Goal: Check status: Check status

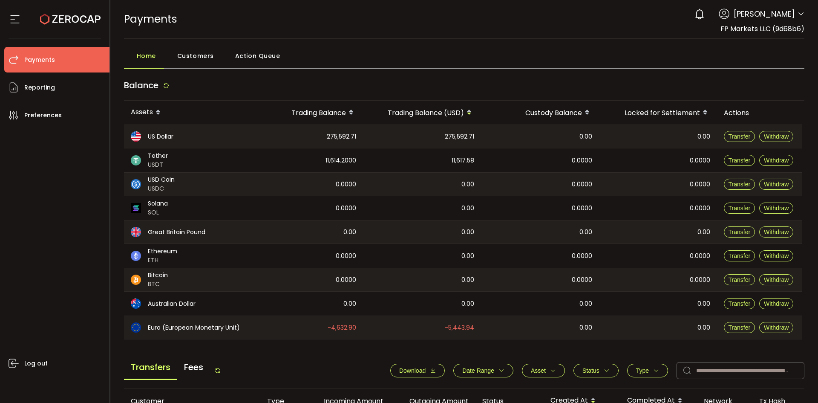
click at [420, 363] on button "Download" at bounding box center [417, 370] width 55 height 14
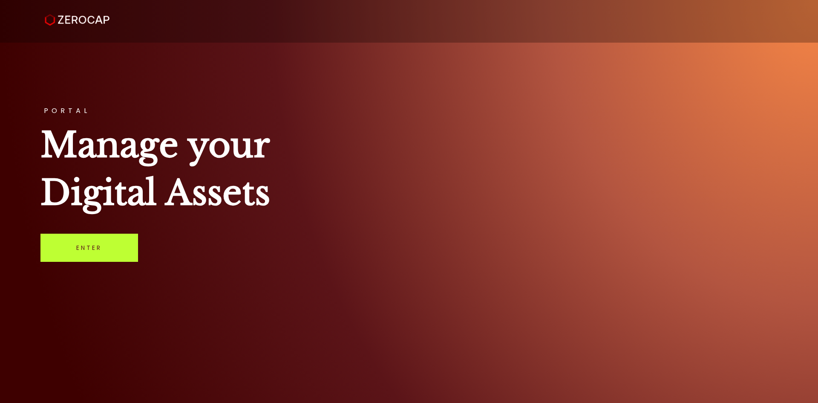
click at [120, 246] on link "Enter" at bounding box center [89, 247] width 98 height 28
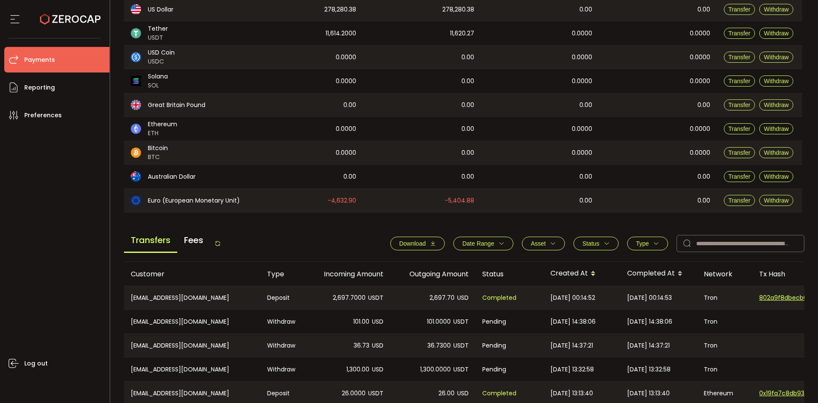
scroll to position [128, 0]
drag, startPoint x: 766, startPoint y: 249, endPoint x: 772, endPoint y: 248, distance: 5.6
click at [767, 248] on input "text" at bounding box center [741, 242] width 128 height 17
paste input "**********"
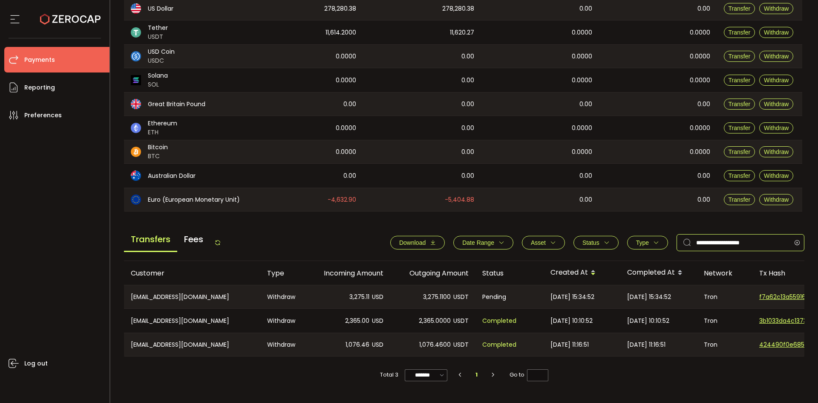
drag, startPoint x: 781, startPoint y: 243, endPoint x: 546, endPoint y: 229, distance: 235.6
click at [546, 229] on div "**********" at bounding box center [464, 244] width 681 height 32
paste input "**"
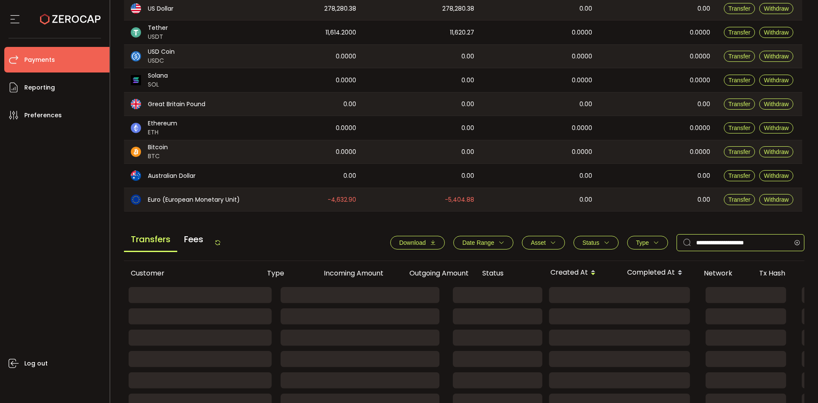
type input "**********"
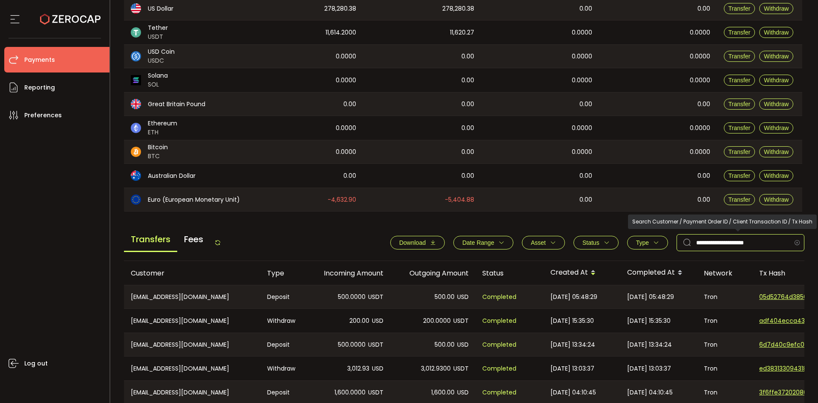
click at [793, 241] on icon at bounding box center [797, 242] width 11 height 17
paste input "**********"
type input "**********"
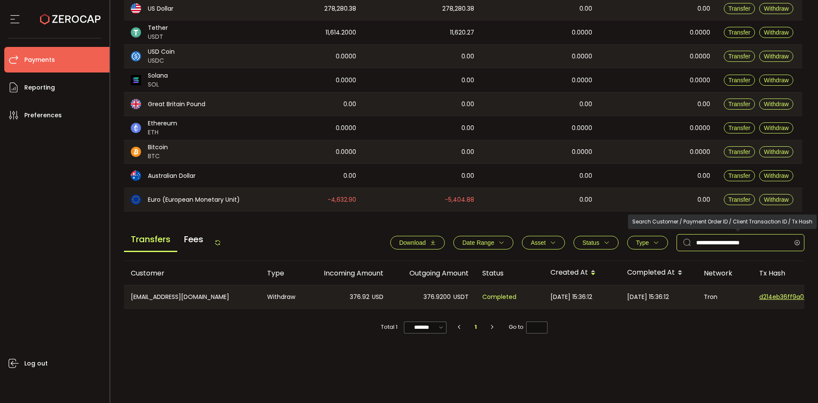
click at [795, 243] on icon at bounding box center [797, 242] width 11 height 17
paste input "**********"
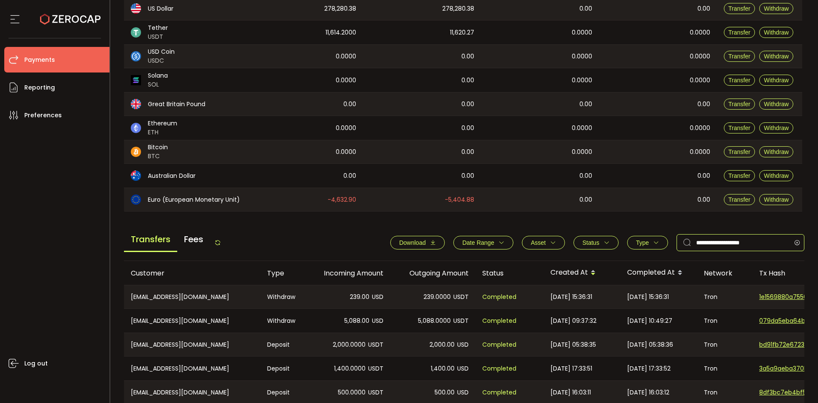
type input "**********"
click at [792, 240] on icon at bounding box center [797, 242] width 11 height 17
paste input "**********"
type input "**********"
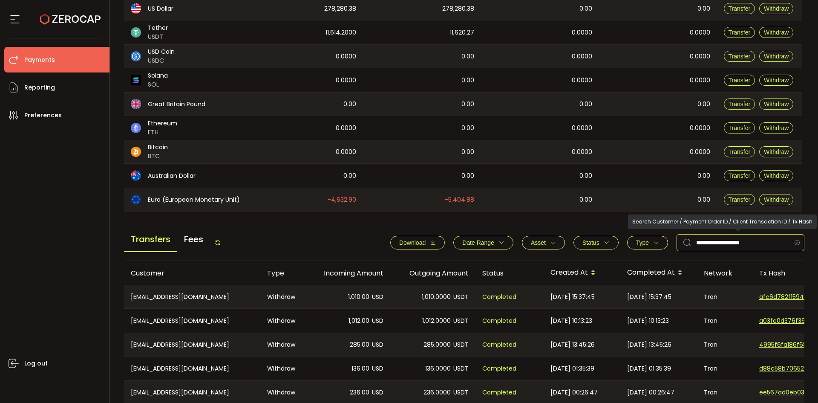
click at [796, 241] on icon at bounding box center [797, 242] width 11 height 17
paste input "**********"
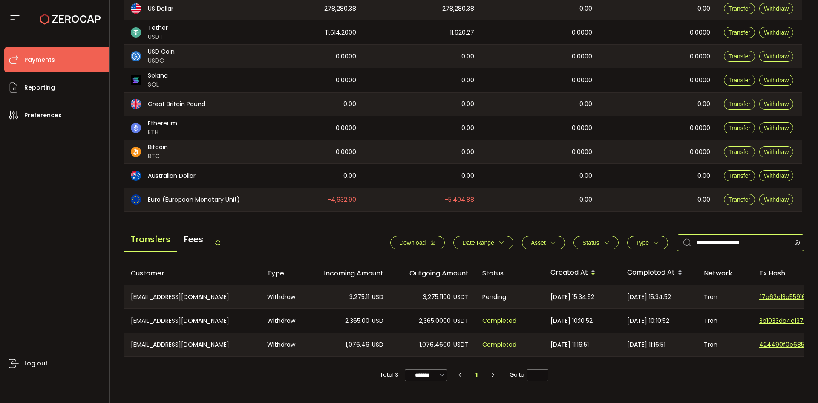
type input "**********"
click at [794, 242] on icon at bounding box center [797, 242] width 11 height 17
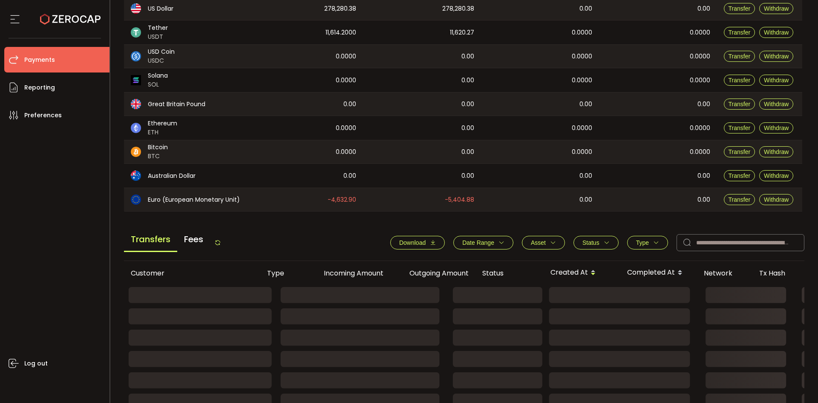
click at [646, 243] on span "Type" at bounding box center [642, 242] width 13 height 7
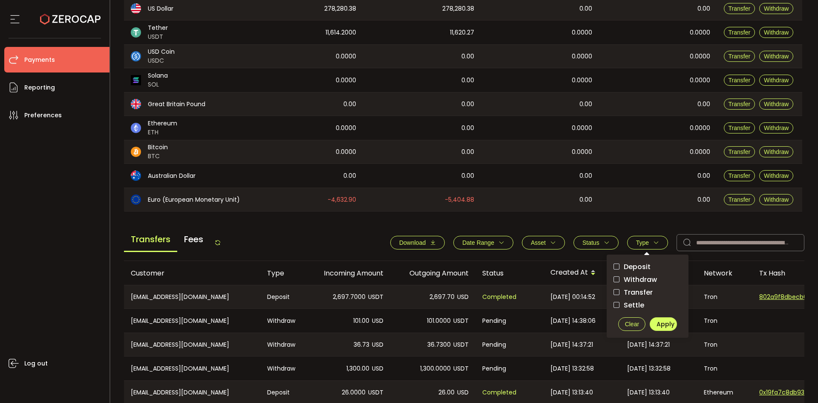
click at [648, 219] on main "Balance Assets Trading Balance Trading Balance (USD) Custody Balance Locked for…" at bounding box center [464, 249] width 681 height 605
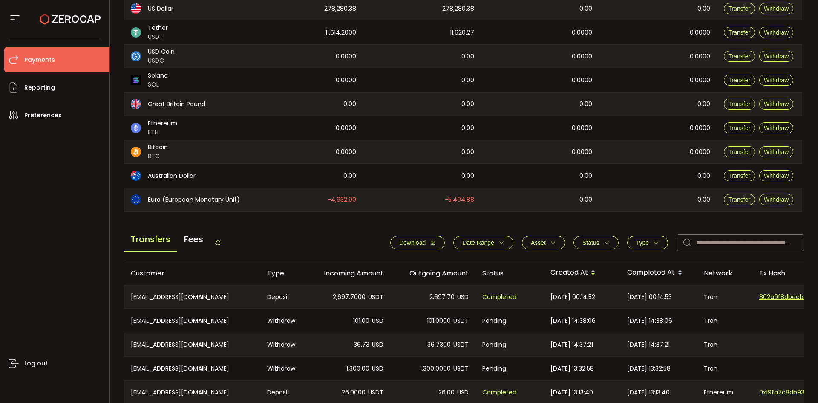
click at [599, 242] on span "Status" at bounding box center [595, 242] width 27 height 7
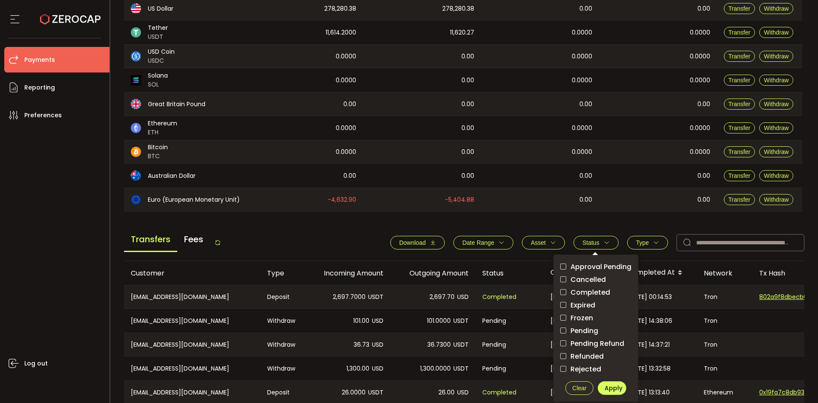
click at [589, 326] on span "Pending" at bounding box center [582, 330] width 32 height 8
click at [620, 387] on span "Apply" at bounding box center [614, 387] width 18 height 9
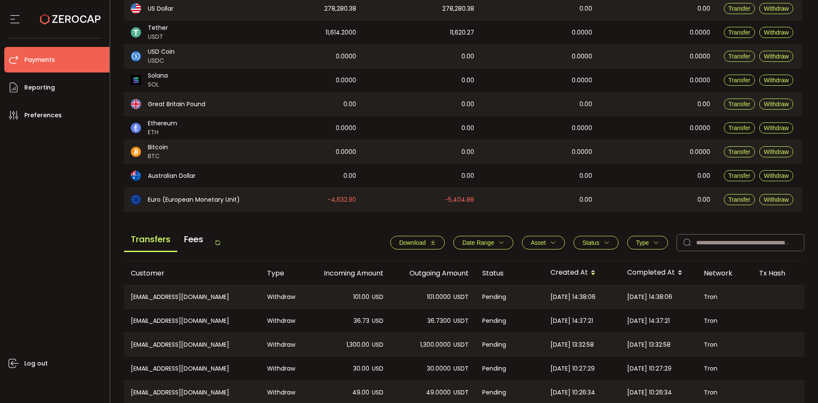
click at [643, 236] on button "Type" at bounding box center [647, 243] width 41 height 14
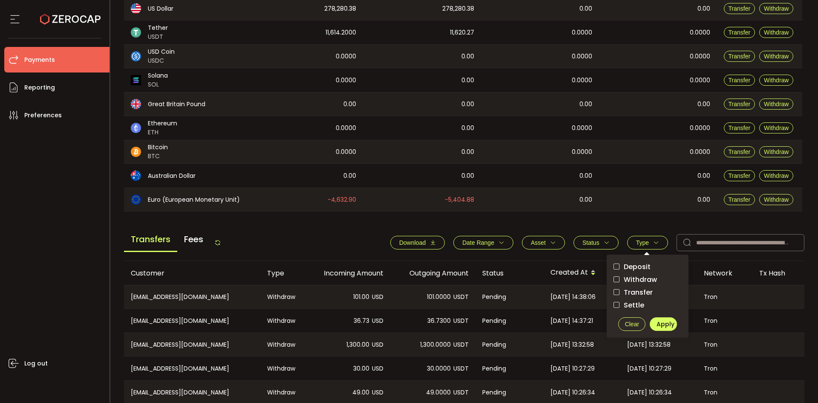
click at [642, 278] on span "Withdraw" at bounding box center [638, 279] width 37 height 8
click at [662, 319] on button "Apply" at bounding box center [663, 324] width 27 height 14
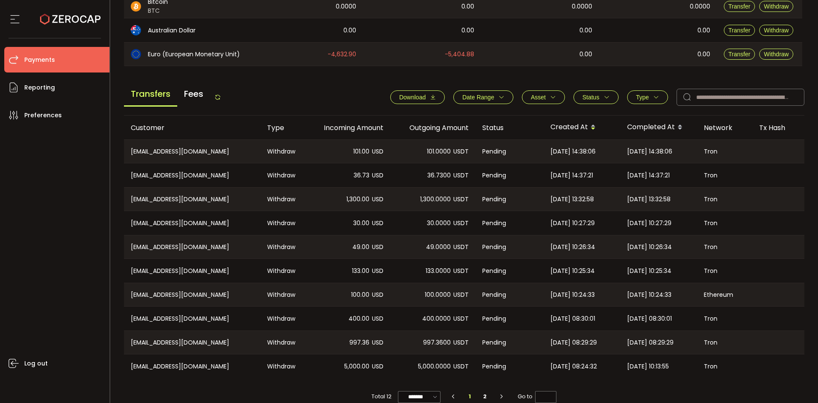
scroll to position [288, 0]
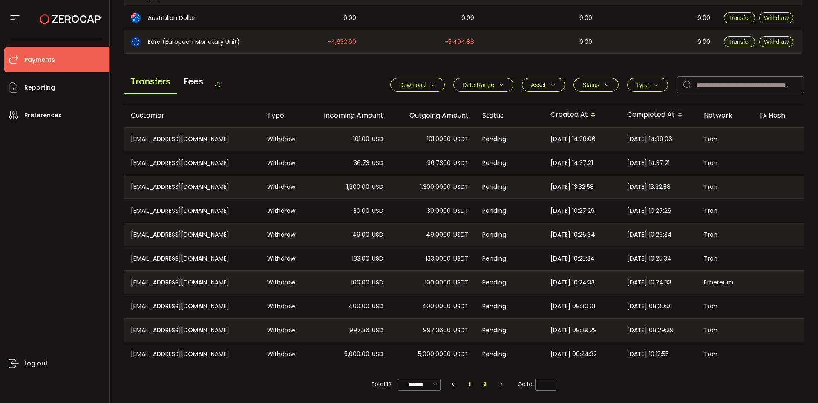
click at [485, 383] on li "2" at bounding box center [484, 384] width 15 height 12
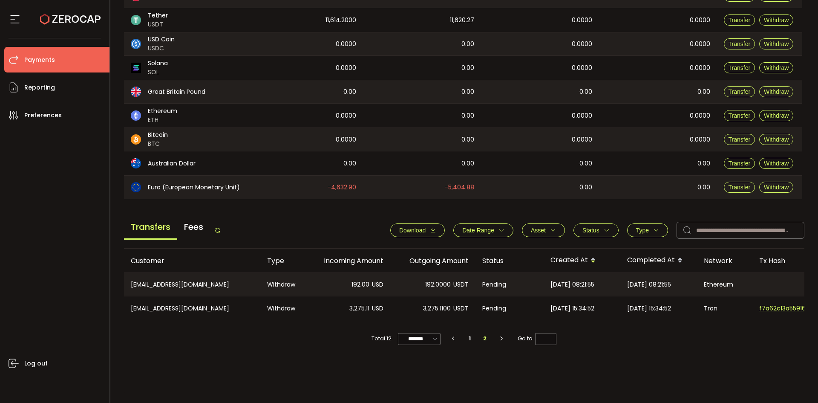
scroll to position [140, 0]
click at [166, 286] on div "CN-451278057@qq.com" at bounding box center [192, 284] width 136 height 23
copy div "CN-451278057@qq.com"
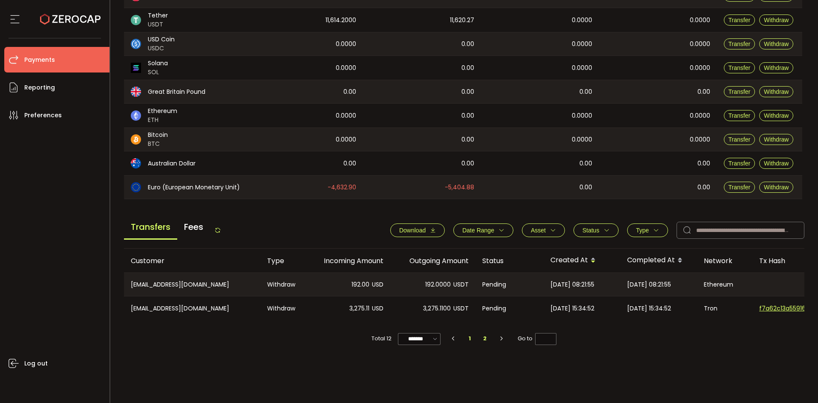
click at [467, 339] on li "1" at bounding box center [469, 338] width 15 height 12
type input "*"
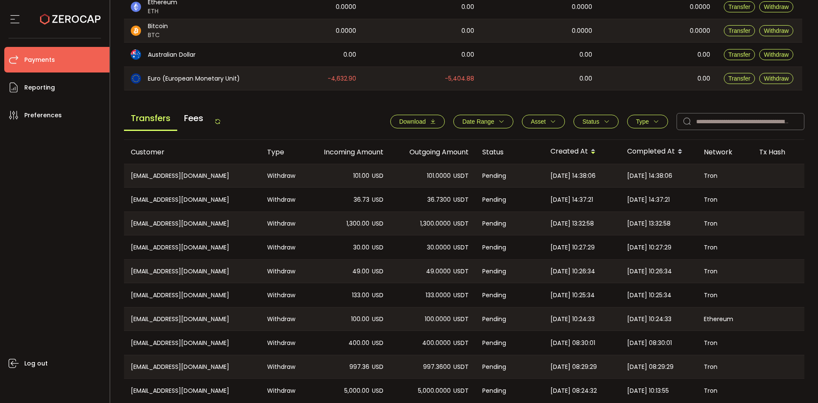
scroll to position [288, 0]
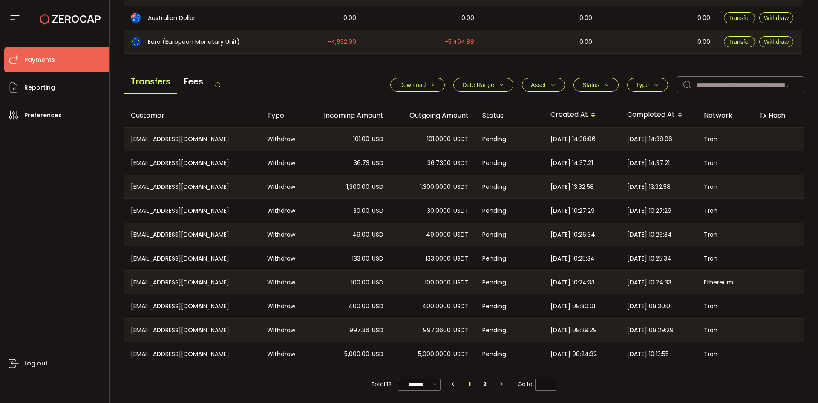
click at [181, 352] on div "CN-997825309@qq.com" at bounding box center [192, 354] width 136 height 24
click at [182, 352] on div "CN-997825309@qq.com" at bounding box center [192, 354] width 136 height 24
copy div "CN-997825309@qq.com"
click at [199, 326] on div "CN-lxy92922022@163.com" at bounding box center [192, 329] width 136 height 23
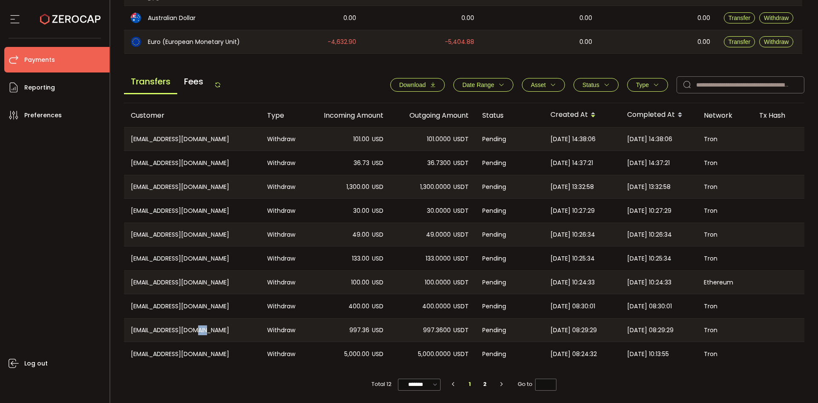
click at [199, 326] on div "CN-lxy92922022@163.com" at bounding box center [192, 329] width 136 height 23
copy div "CN-lxy92922022@163.com"
click at [180, 302] on div "CN-13836734681@sohu.com" at bounding box center [192, 306] width 136 height 24
click at [181, 302] on div "CN-13836734681@sohu.com" at bounding box center [192, 306] width 136 height 24
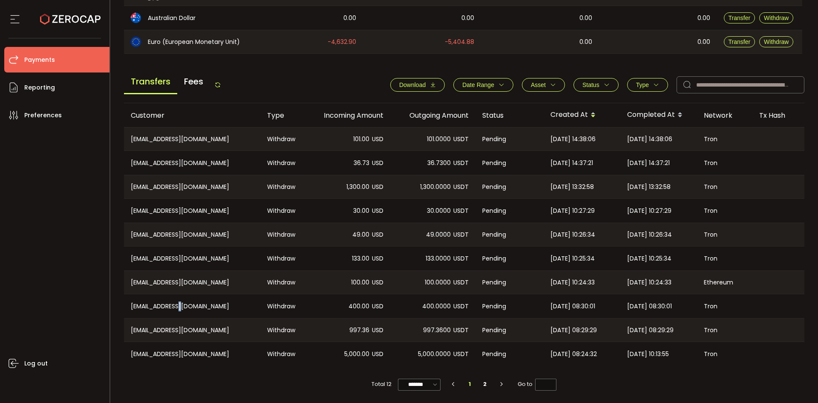
click at [181, 301] on div "CN-13836734681@sohu.com" at bounding box center [192, 306] width 136 height 24
click at [180, 302] on div "CN-13836734681@sohu.com" at bounding box center [192, 306] width 136 height 24
click at [653, 84] on icon "button" at bounding box center [656, 85] width 6 height 6
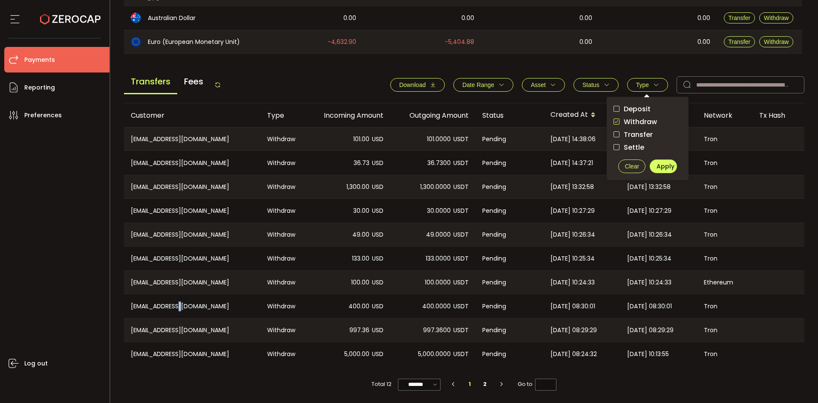
click at [631, 159] on button "Clear" at bounding box center [631, 166] width 27 height 14
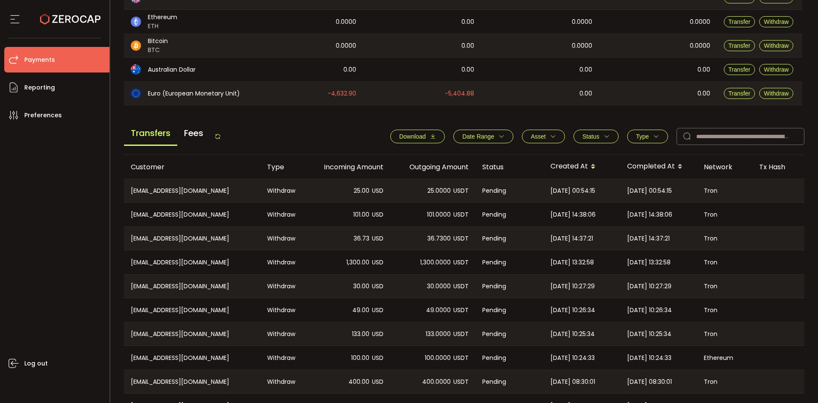
click at [605, 131] on button "Status" at bounding box center [596, 137] width 45 height 14
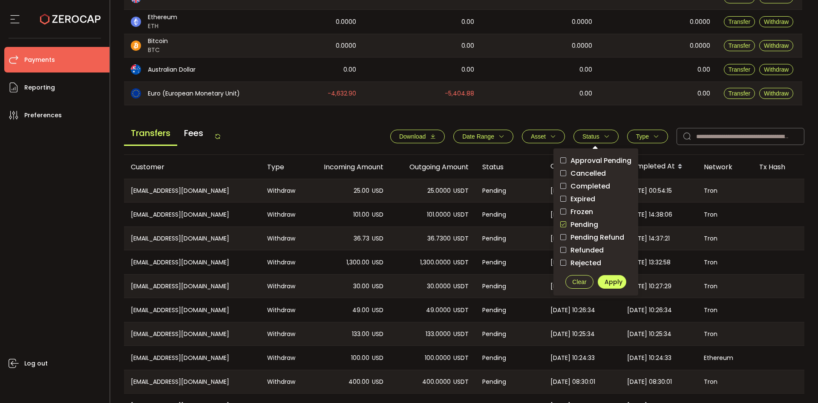
click at [585, 280] on button "Clear" at bounding box center [579, 282] width 29 height 14
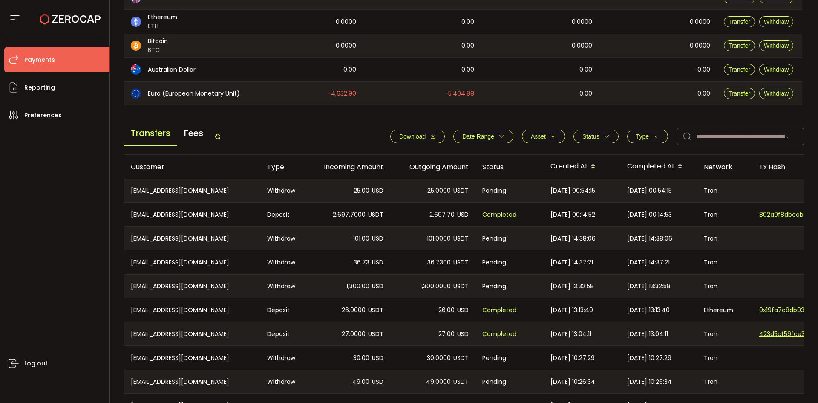
drag, startPoint x: 594, startPoint y: 117, endPoint x: 692, endPoint y: 133, distance: 99.3
click at [596, 117] on main "Balance Assets Trading Balance Trading Balance (USD) Custody Balance Locked for…" at bounding box center [464, 143] width 681 height 605
click at [753, 135] on input "text" at bounding box center [741, 136] width 128 height 17
paste input "**********"
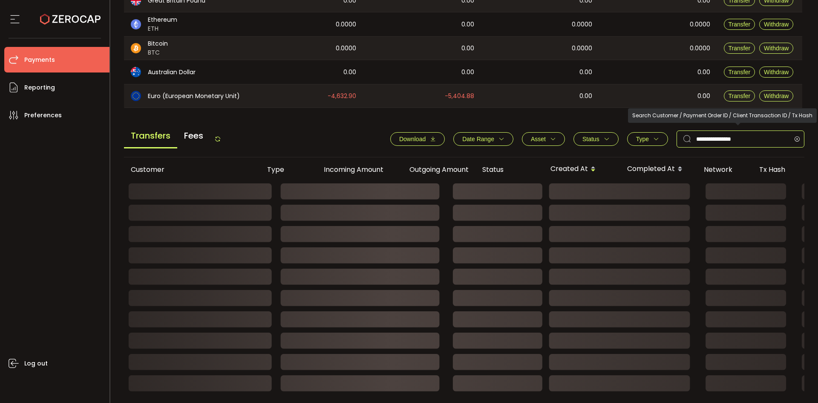
scroll to position [140, 0]
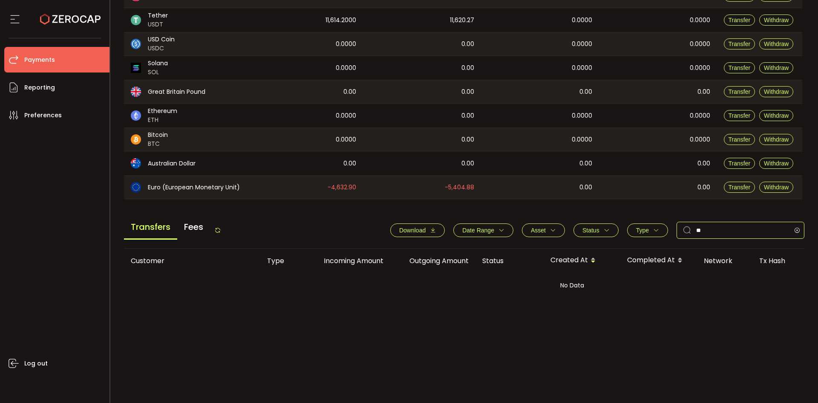
type input "*"
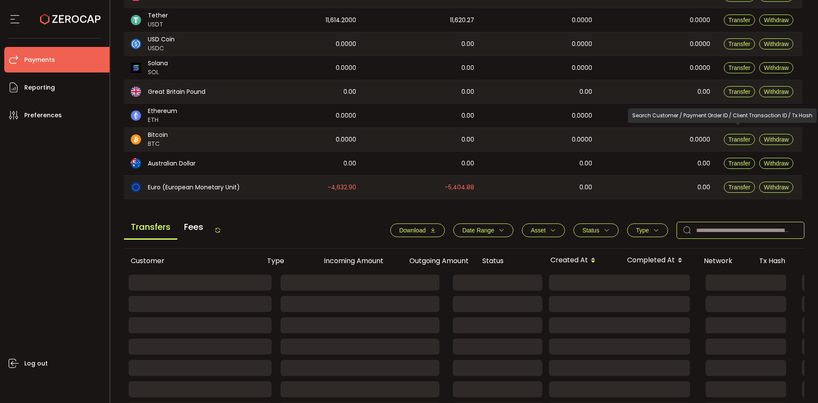
scroll to position [234, 0]
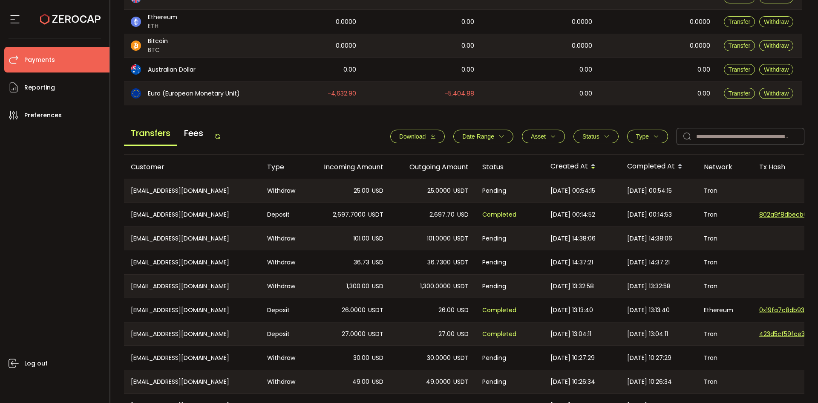
click at [636, 139] on span "Type" at bounding box center [642, 136] width 13 height 7
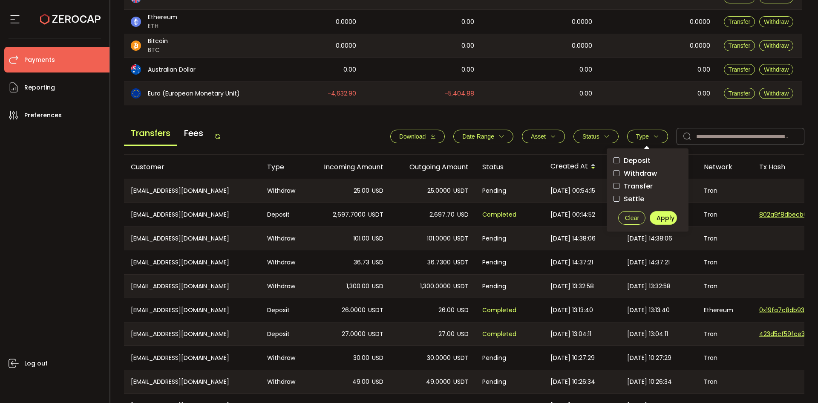
click at [633, 168] on label "Withdraw" at bounding box center [648, 173] width 68 height 11
click at [663, 218] on span "Apply" at bounding box center [666, 217] width 18 height 9
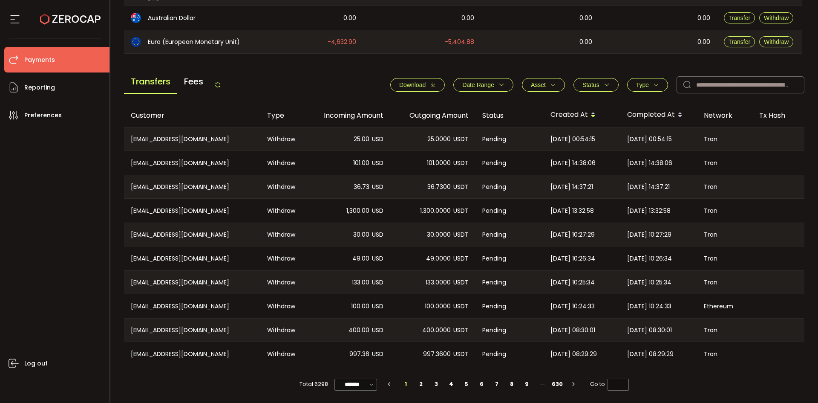
scroll to position [288, 0]
click at [420, 384] on li "2" at bounding box center [421, 384] width 15 height 12
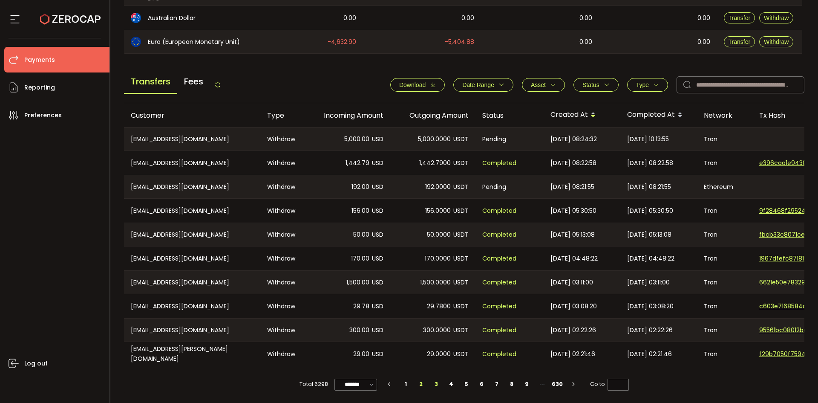
click at [434, 383] on li "3" at bounding box center [436, 384] width 15 height 12
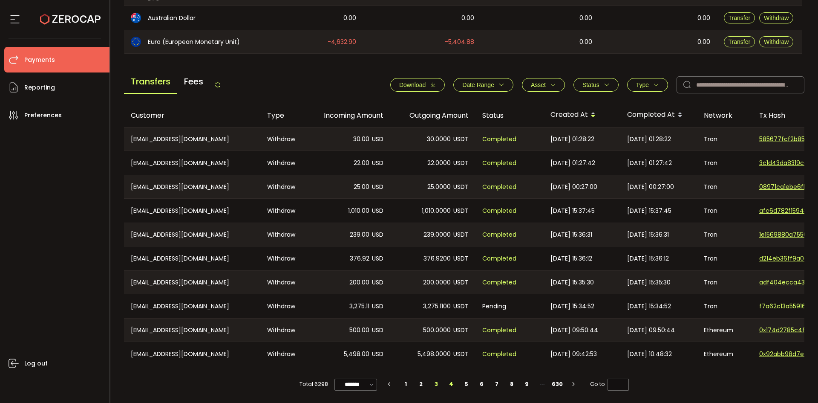
click at [448, 383] on li "4" at bounding box center [451, 384] width 15 height 12
click at [464, 383] on li "5" at bounding box center [466, 384] width 15 height 12
type input "*"
